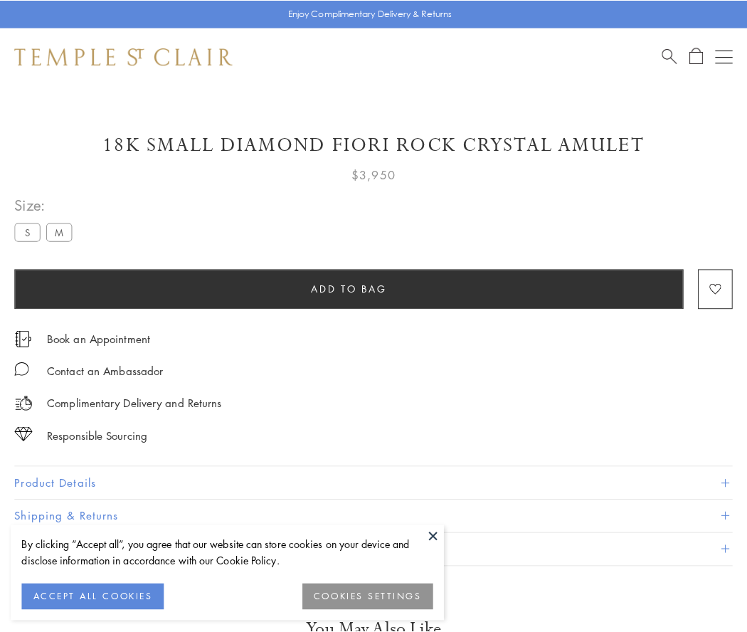
scroll to position [45, 0]
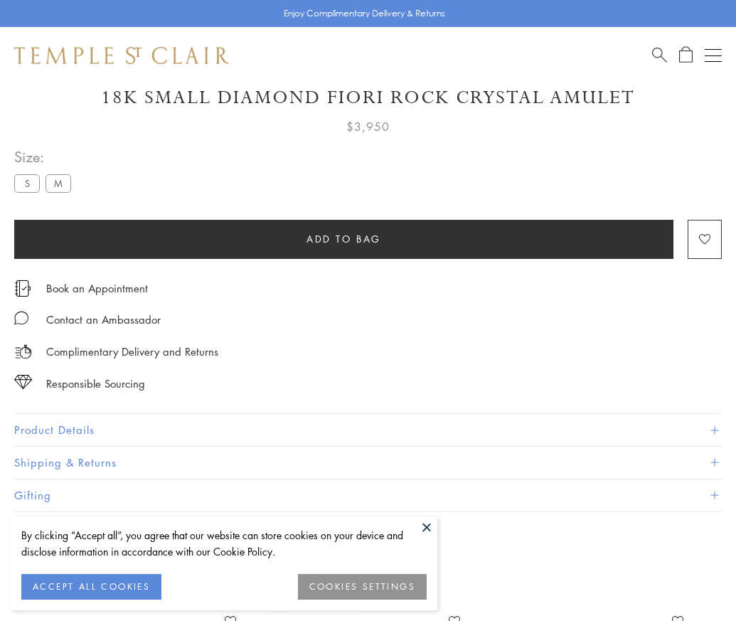
click at [344, 238] on span "Add to bag" at bounding box center [344, 239] width 75 height 16
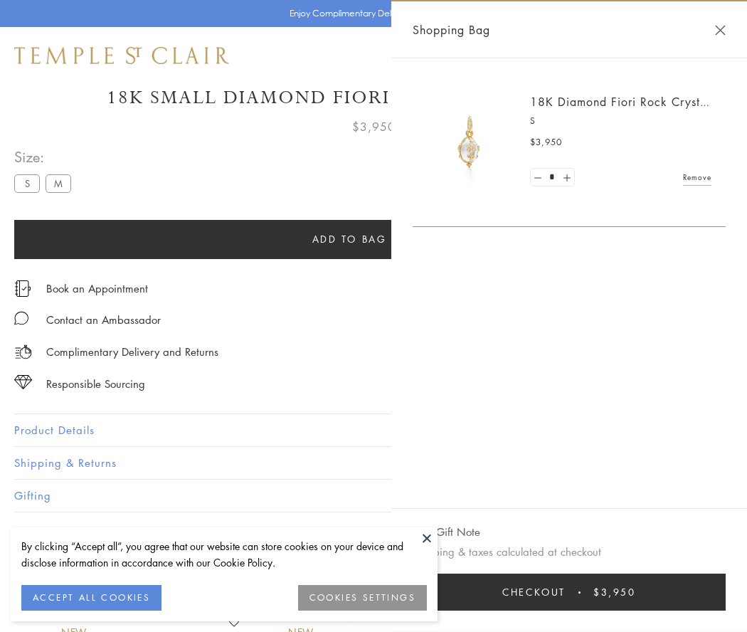
click at [569, 592] on button "Checkout $3,950" at bounding box center [569, 591] width 313 height 37
